Goal: Transaction & Acquisition: Purchase product/service

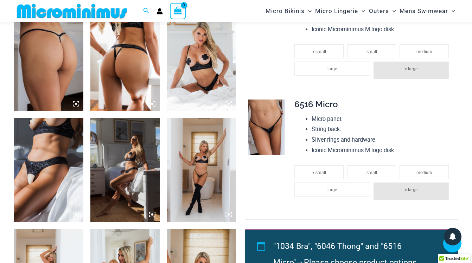
scroll to position [508, 0]
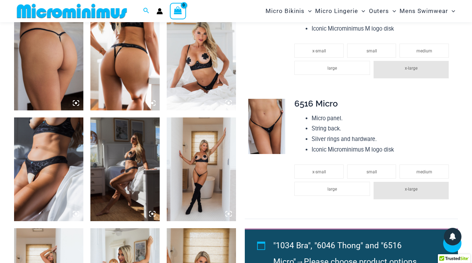
click at [60, 81] on img at bounding box center [48, 58] width 69 height 104
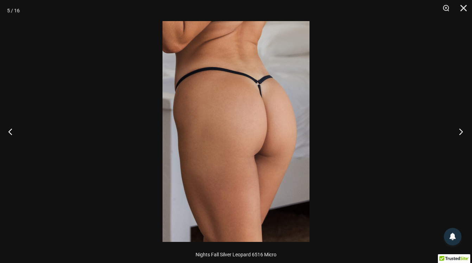
click at [460, 130] on button "Next" at bounding box center [459, 131] width 26 height 35
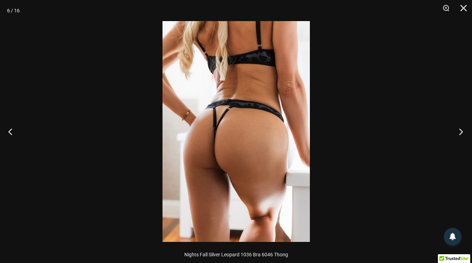
click at [460, 130] on button "Next" at bounding box center [459, 131] width 26 height 35
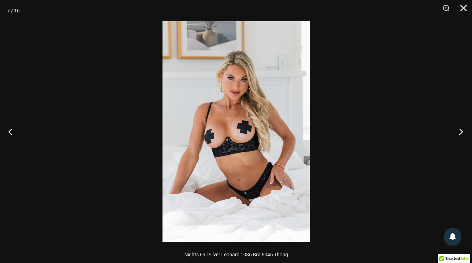
click at [460, 130] on button "Next" at bounding box center [459, 131] width 26 height 35
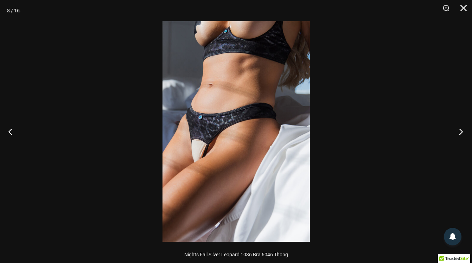
click at [460, 130] on button "Next" at bounding box center [459, 131] width 26 height 35
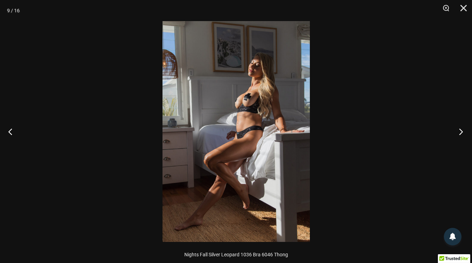
click at [460, 130] on button "Next" at bounding box center [459, 131] width 26 height 35
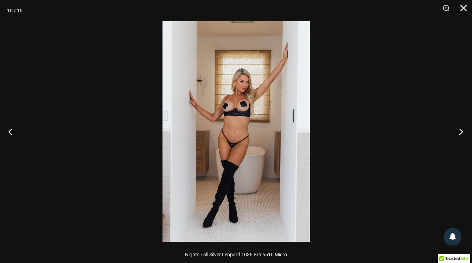
click at [460, 130] on button "Next" at bounding box center [459, 131] width 26 height 35
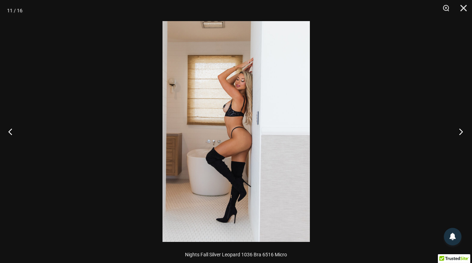
click at [460, 130] on button "Next" at bounding box center [459, 131] width 26 height 35
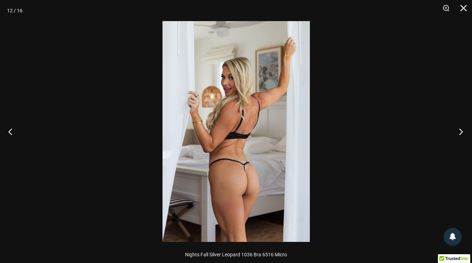
click at [460, 130] on button "Next" at bounding box center [459, 131] width 26 height 35
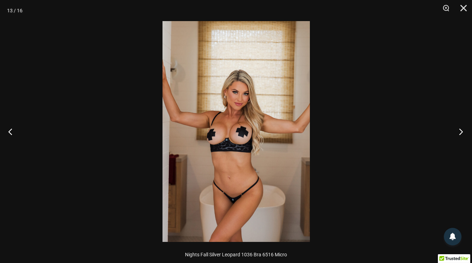
click at [460, 130] on button "Next" at bounding box center [459, 131] width 26 height 35
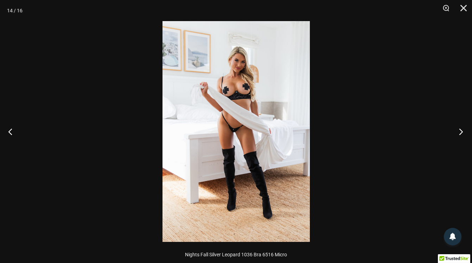
click at [460, 130] on button "Next" at bounding box center [459, 131] width 26 height 35
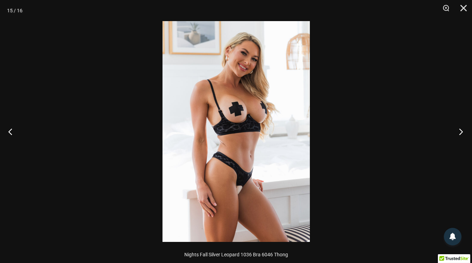
click at [460, 130] on button "Next" at bounding box center [459, 131] width 26 height 35
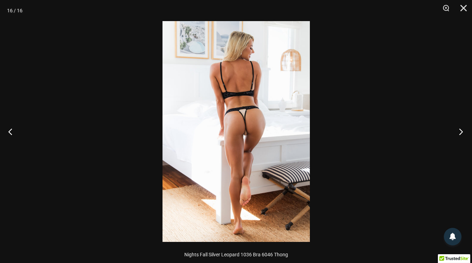
click at [460, 130] on button "Next" at bounding box center [459, 131] width 26 height 35
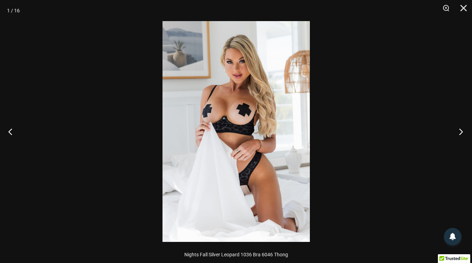
click at [460, 130] on button "Next" at bounding box center [459, 131] width 26 height 35
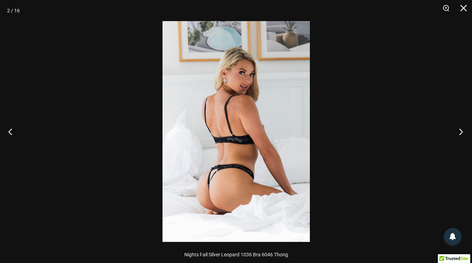
click at [460, 130] on button "Next" at bounding box center [459, 131] width 26 height 35
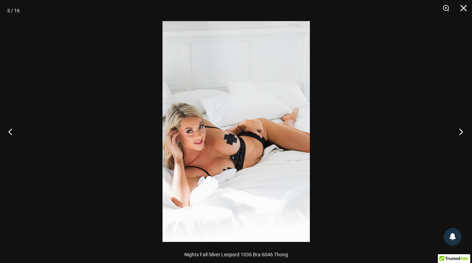
click at [460, 130] on button "Next" at bounding box center [459, 131] width 26 height 35
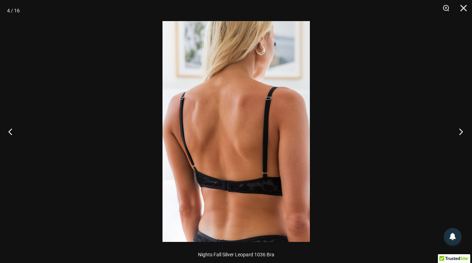
click at [460, 130] on button "Next" at bounding box center [459, 131] width 26 height 35
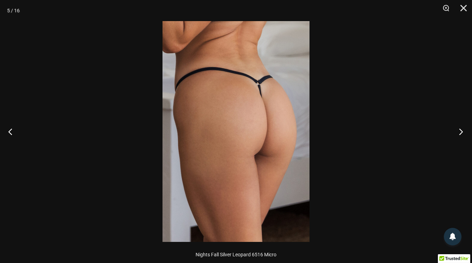
click at [460, 131] on button "Next" at bounding box center [459, 131] width 26 height 35
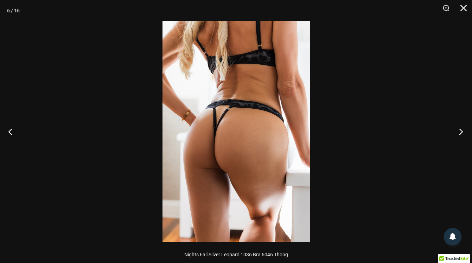
click at [460, 131] on button "Next" at bounding box center [459, 131] width 26 height 35
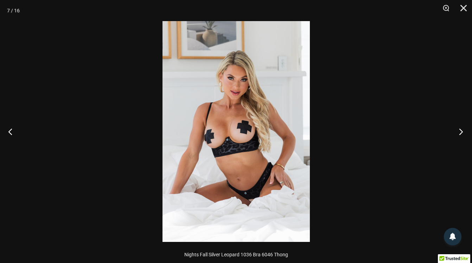
click at [460, 131] on button "Next" at bounding box center [459, 131] width 26 height 35
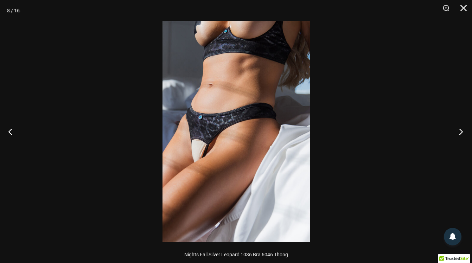
click at [460, 131] on button "Next" at bounding box center [459, 131] width 26 height 35
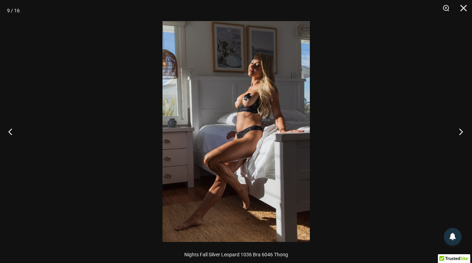
click at [460, 131] on button "Next" at bounding box center [459, 131] width 26 height 35
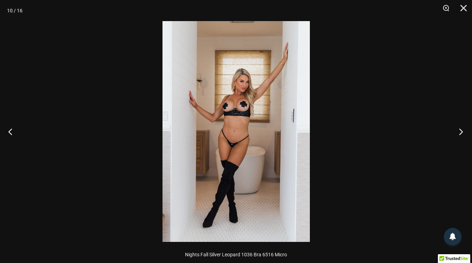
click at [460, 131] on button "Next" at bounding box center [459, 131] width 26 height 35
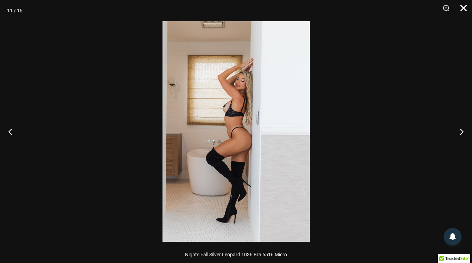
click at [462, 9] on button "Close" at bounding box center [461, 10] width 18 height 21
